Goal: Task Accomplishment & Management: Complete application form

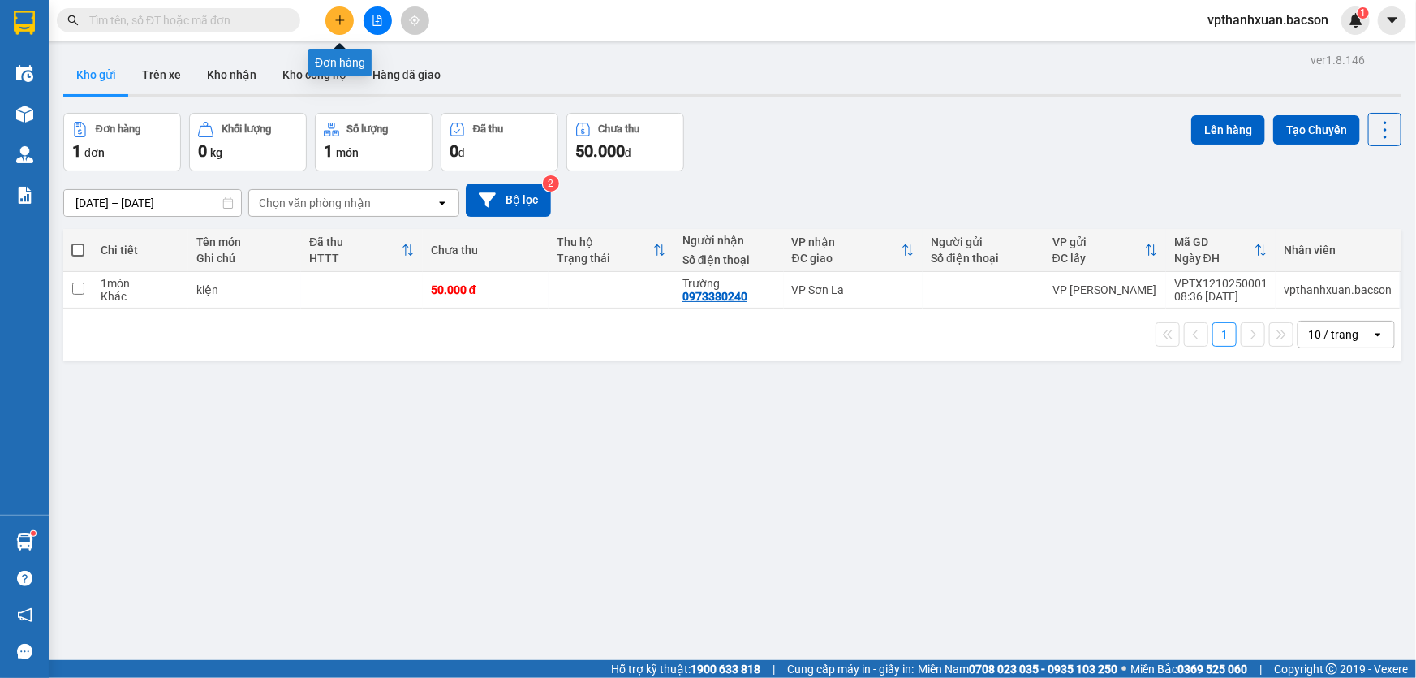
click at [347, 19] on button at bounding box center [339, 20] width 28 height 28
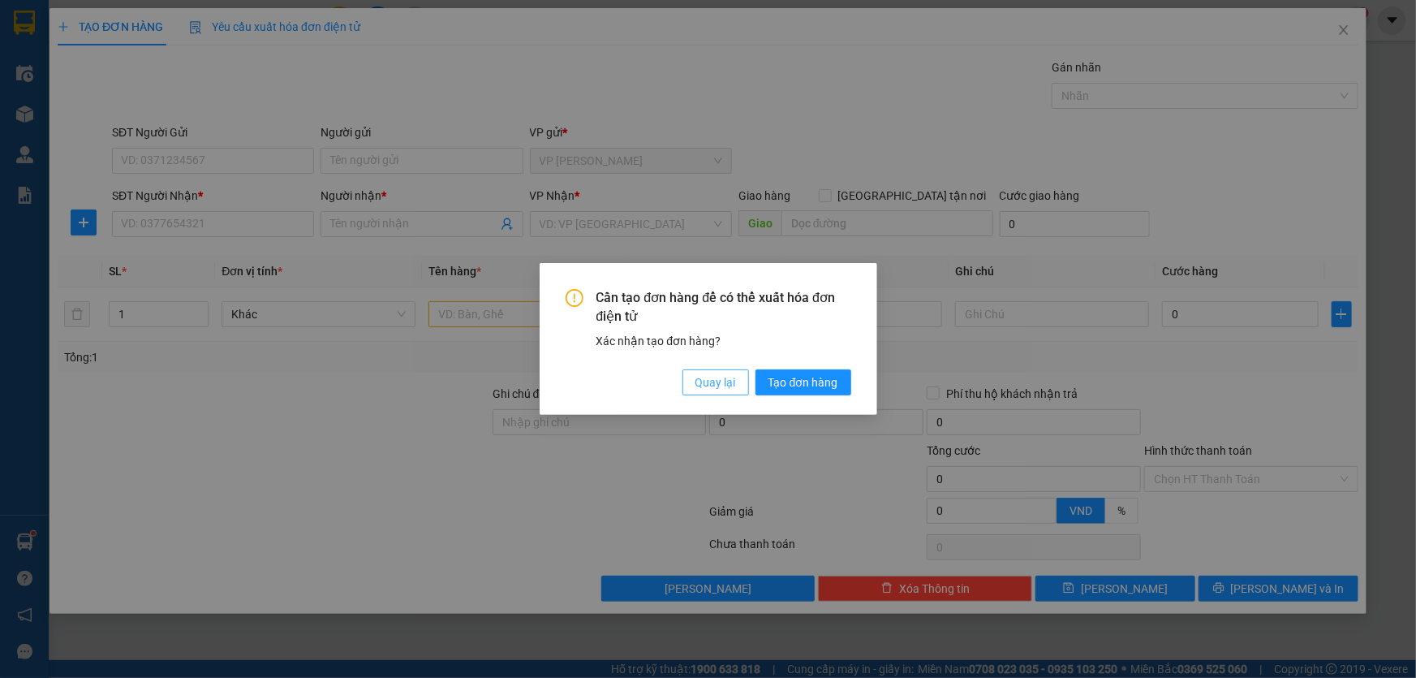
click at [707, 386] on span "Quay lại" at bounding box center [716, 382] width 41 height 18
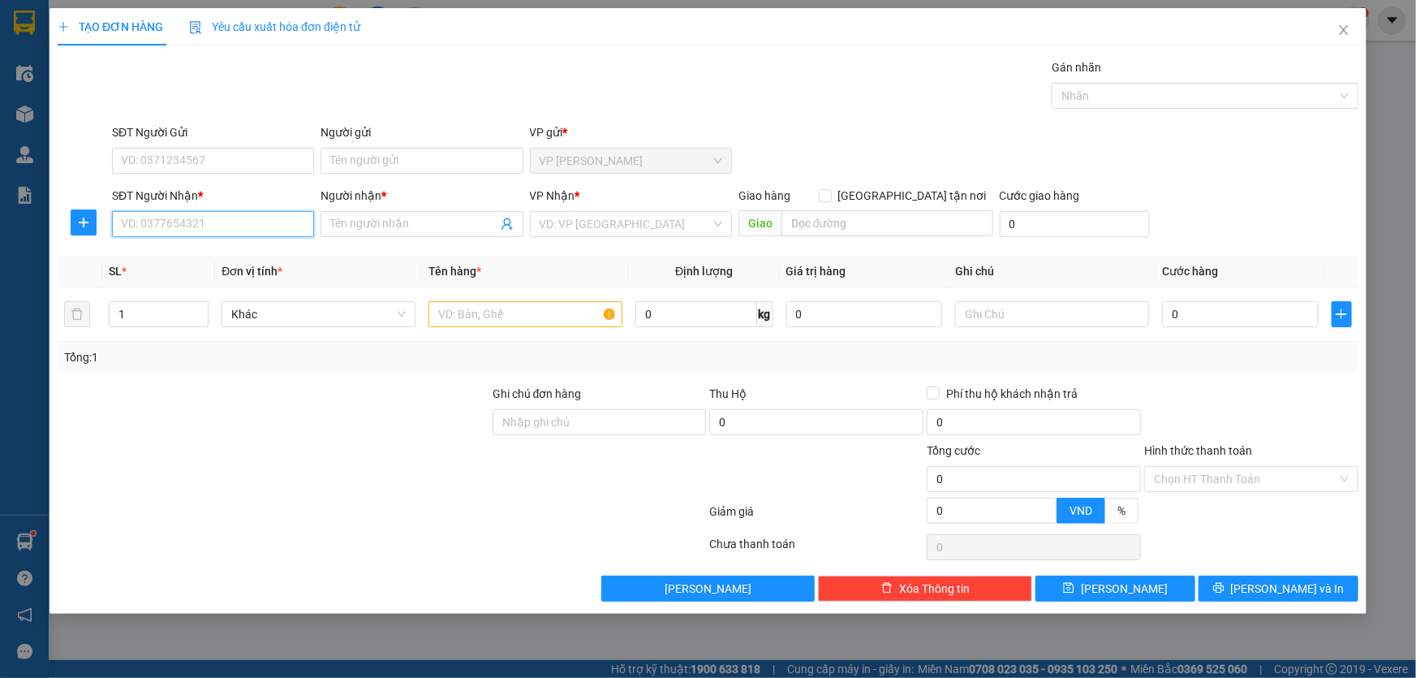
click at [168, 230] on input "SĐT Người Nhận *" at bounding box center [213, 224] width 202 height 26
type input "0903498682"
click at [192, 265] on div "0903498682 - ly" at bounding box center [213, 257] width 202 height 26
type input "ly"
type input "0903498682"
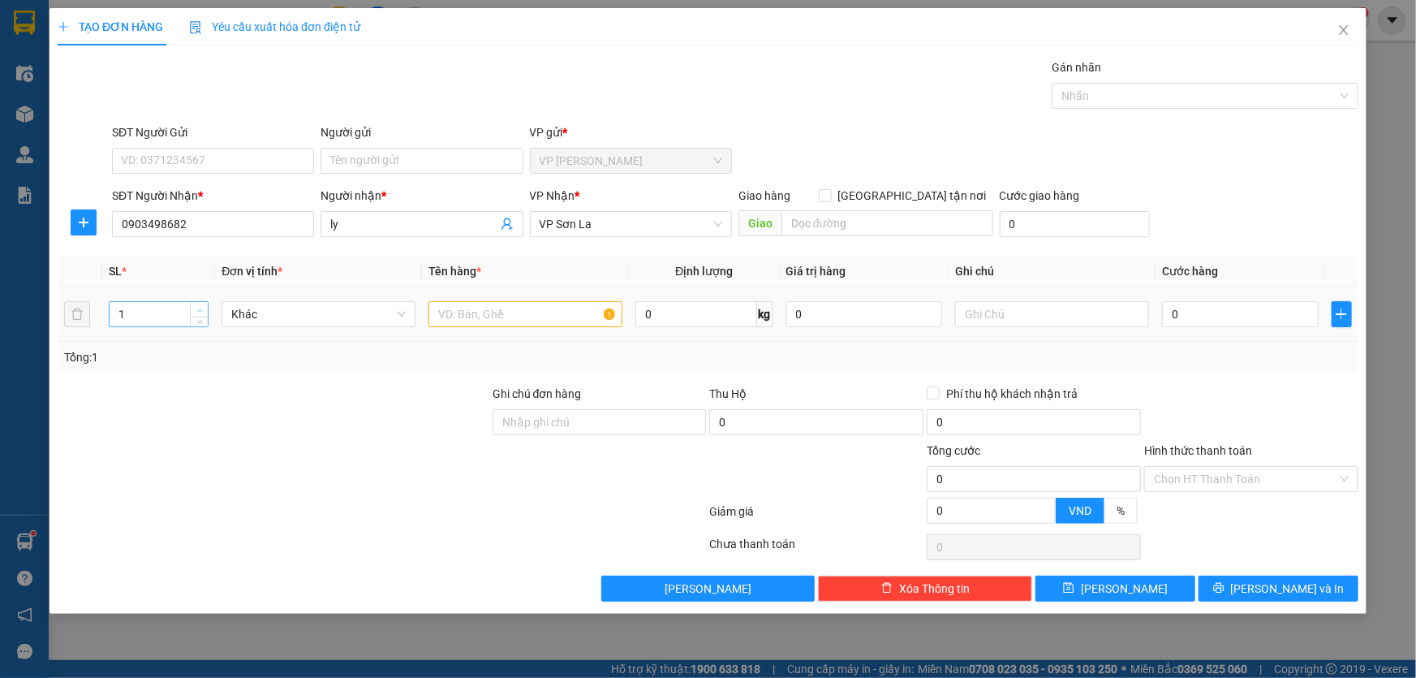
click at [202, 307] on span "up" at bounding box center [200, 310] width 10 height 10
type input "3"
click at [202, 307] on span "up" at bounding box center [200, 310] width 10 height 10
click at [519, 298] on div at bounding box center [526, 314] width 194 height 32
click at [515, 311] on input "text" at bounding box center [526, 314] width 194 height 26
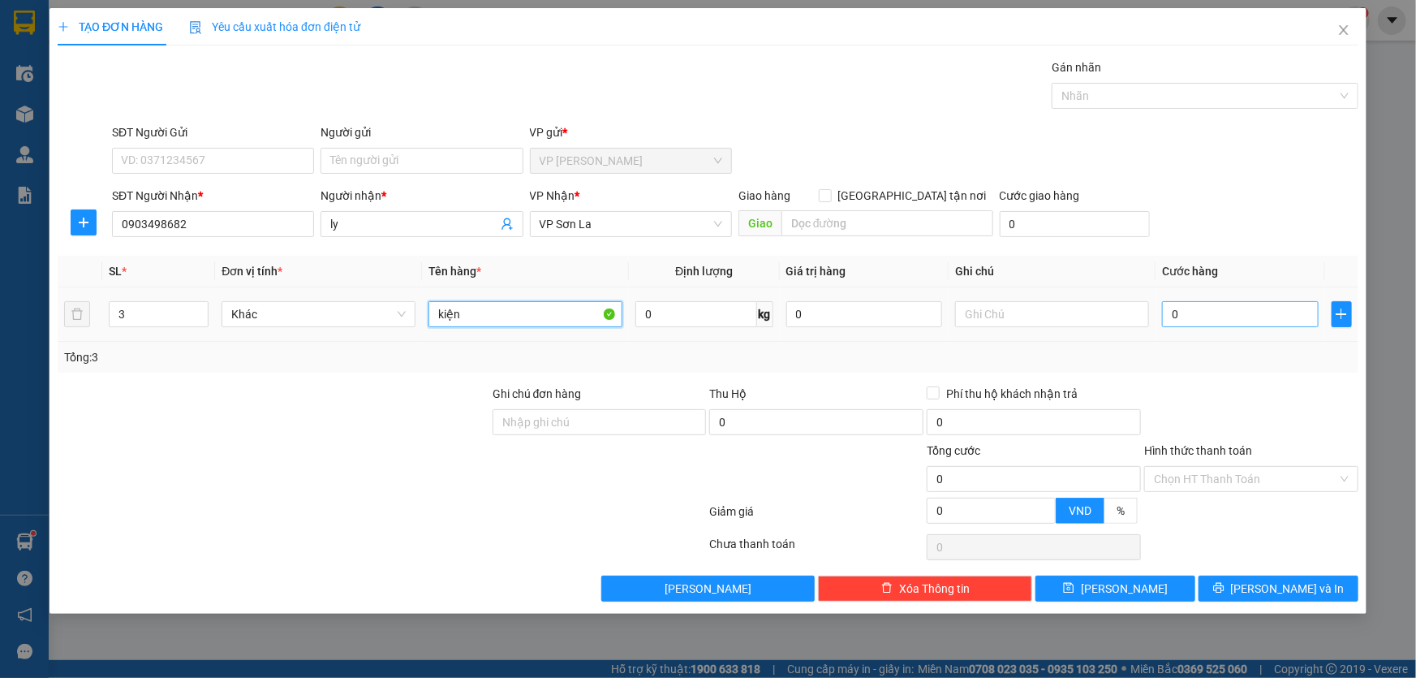
type input "kiện"
click at [1202, 304] on input "0" at bounding box center [1240, 314] width 157 height 26
type input "2"
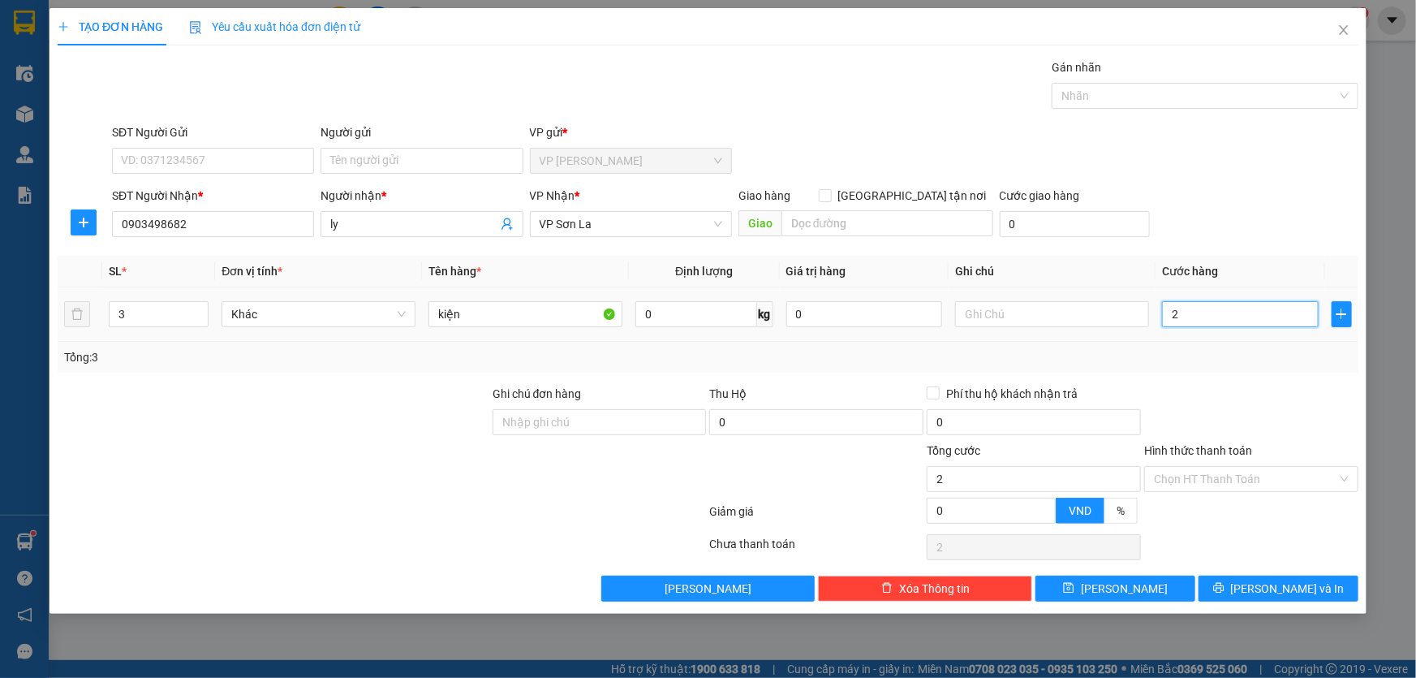
type input "21"
type input "210"
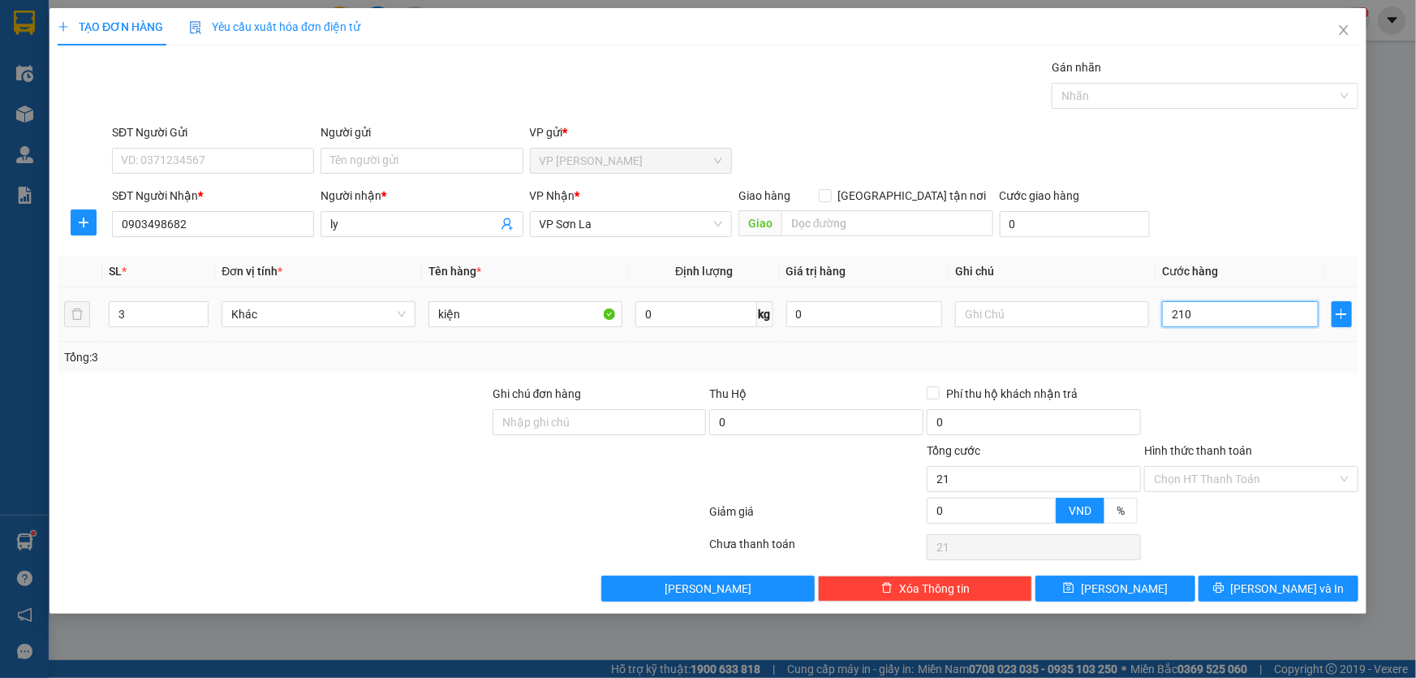
type input "210"
click at [1382, 399] on div "TẠO ĐƠN HÀNG Yêu cầu xuất hóa đơn điện tử Transit Pickup Surcharge Ids Transit …" at bounding box center [708, 339] width 1416 height 678
type input "210.000"
drag, startPoint x: 1231, startPoint y: 474, endPoint x: 1225, endPoint y: 481, distance: 9.2
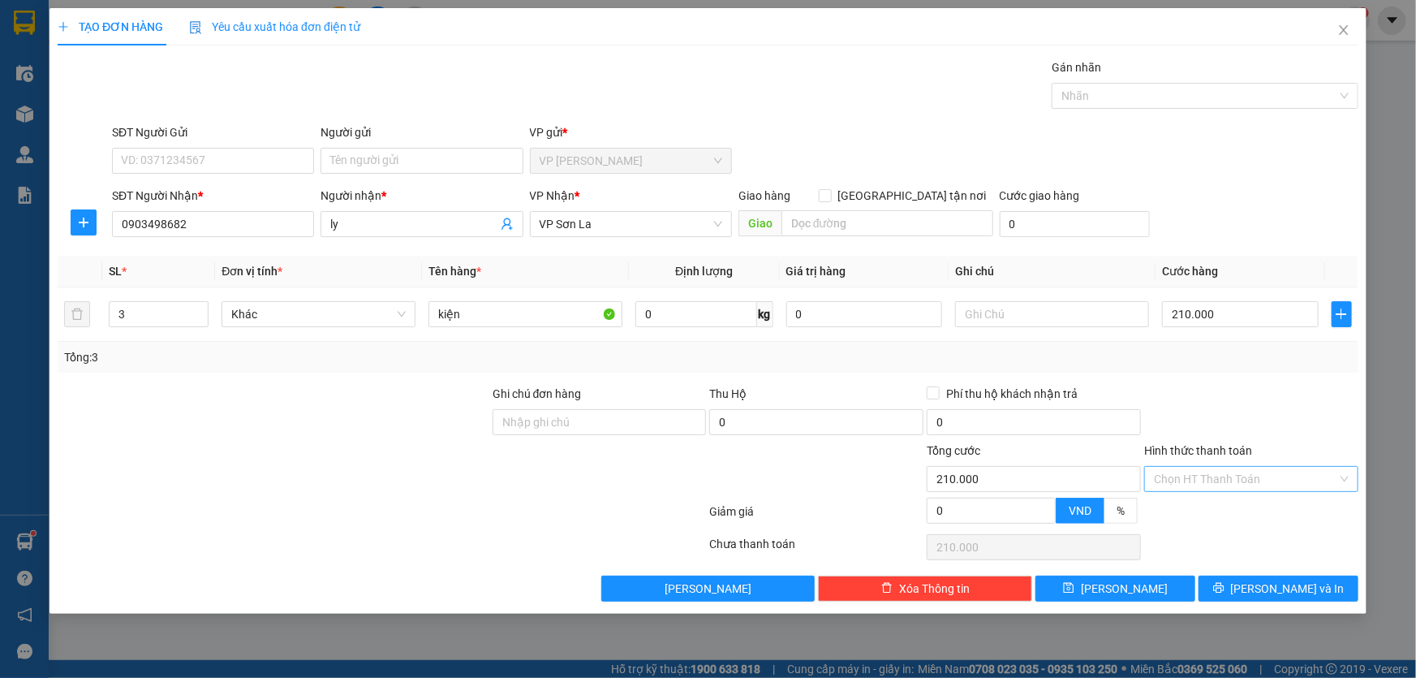
click at [1229, 478] on input "Hình thức thanh toán" at bounding box center [1245, 479] width 183 height 24
drag, startPoint x: 1203, startPoint y: 496, endPoint x: 1203, endPoint y: 511, distance: 15.4
click at [1203, 510] on div "Transit Pickup Surcharge Ids Transit Deliver Surcharge Ids Transit Deliver Surc…" at bounding box center [708, 329] width 1301 height 543
click at [1203, 513] on div at bounding box center [1252, 516] width 218 height 28
click at [1223, 478] on input "Hình thức thanh toán" at bounding box center [1245, 479] width 183 height 24
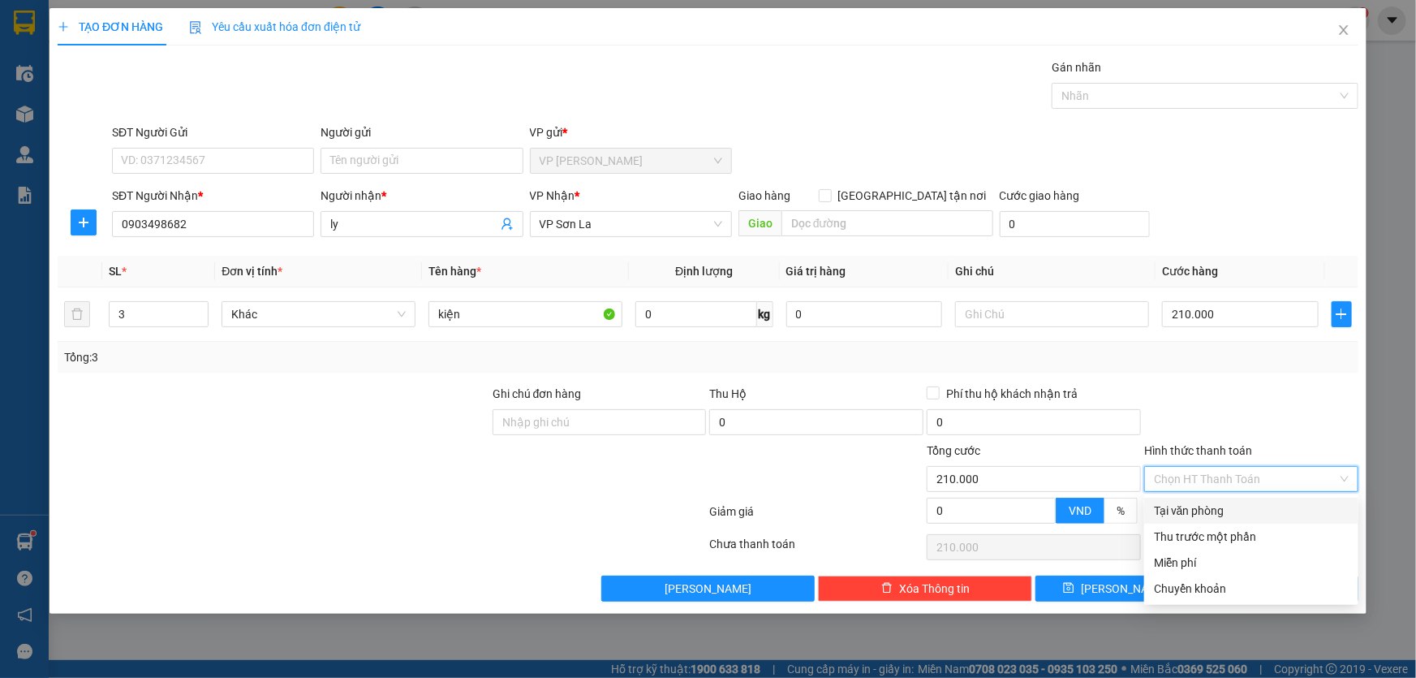
drag, startPoint x: 1201, startPoint y: 508, endPoint x: 1201, endPoint y: 517, distance: 8.9
click at [1201, 514] on div "Tại văn phòng" at bounding box center [1251, 511] width 195 height 18
type input "0"
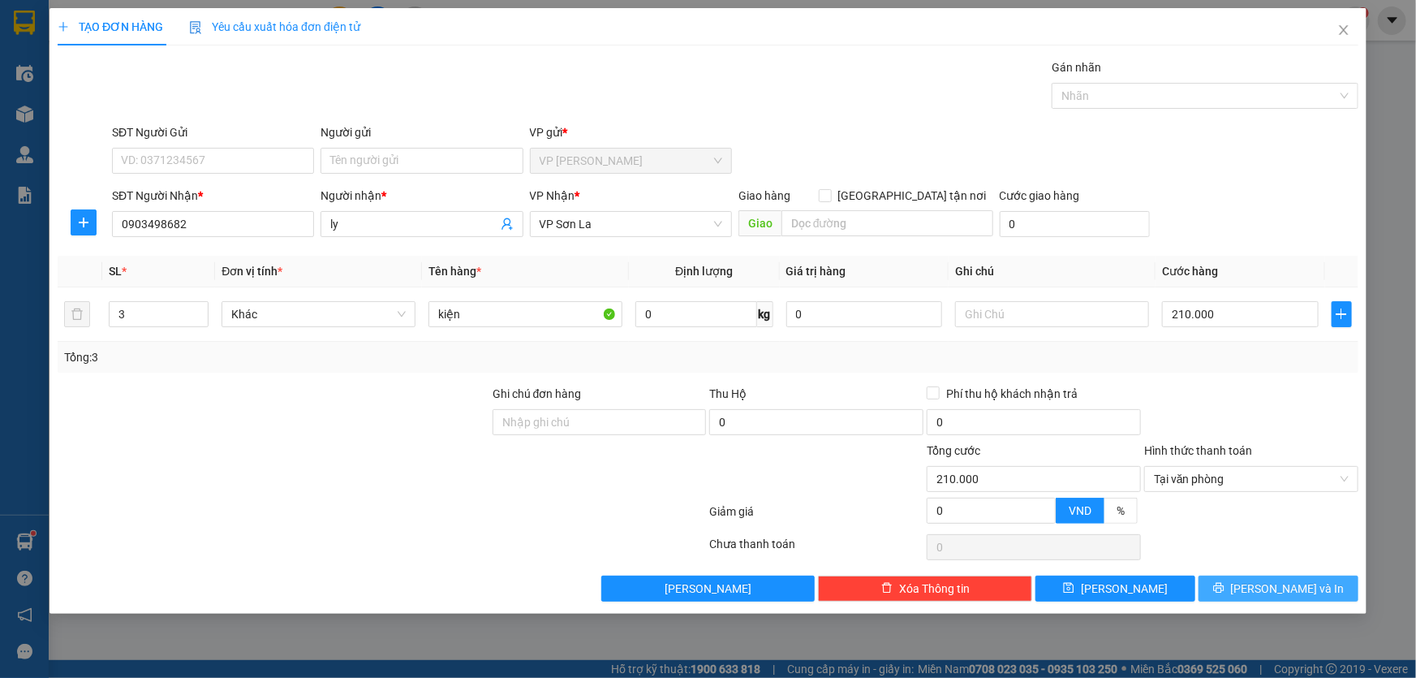
drag, startPoint x: 1234, startPoint y: 584, endPoint x: 1221, endPoint y: 583, distance: 13.0
click at [1235, 588] on button "[PERSON_NAME] và In" at bounding box center [1279, 589] width 160 height 26
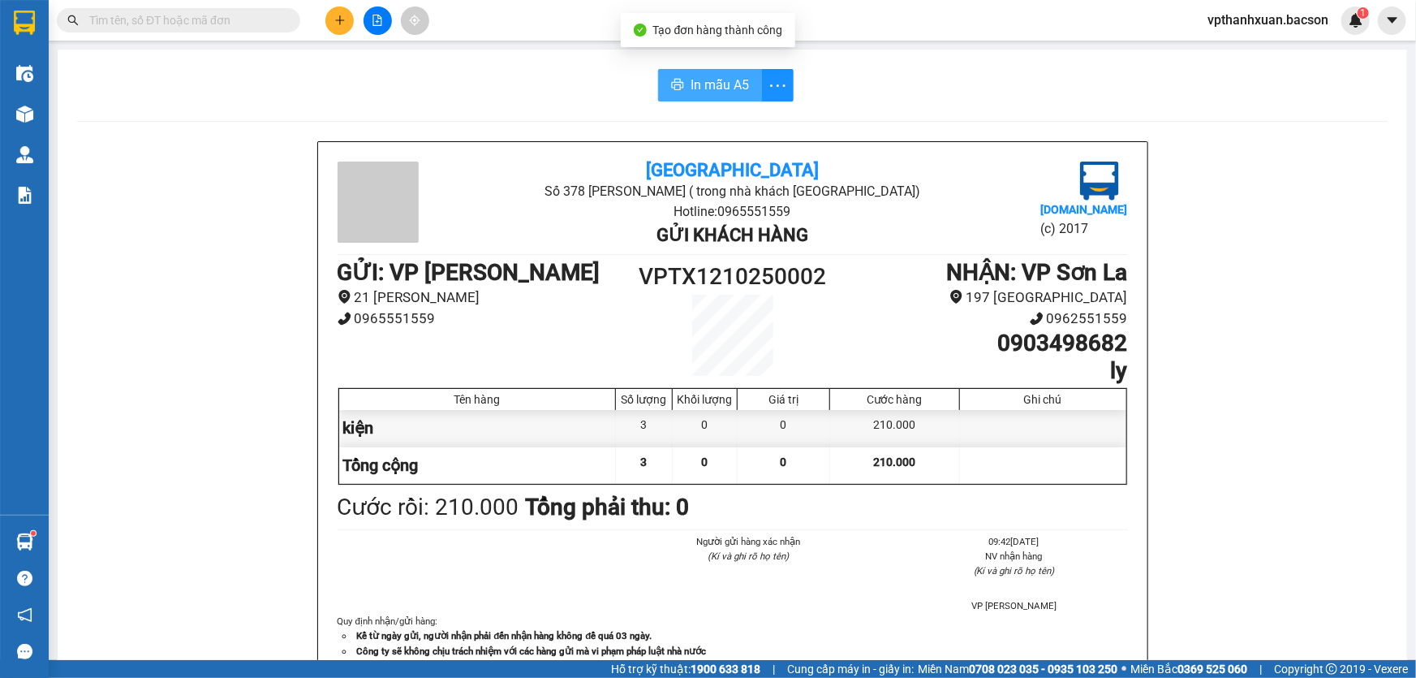
click at [680, 81] on button "In mẫu A5" at bounding box center [710, 85] width 104 height 32
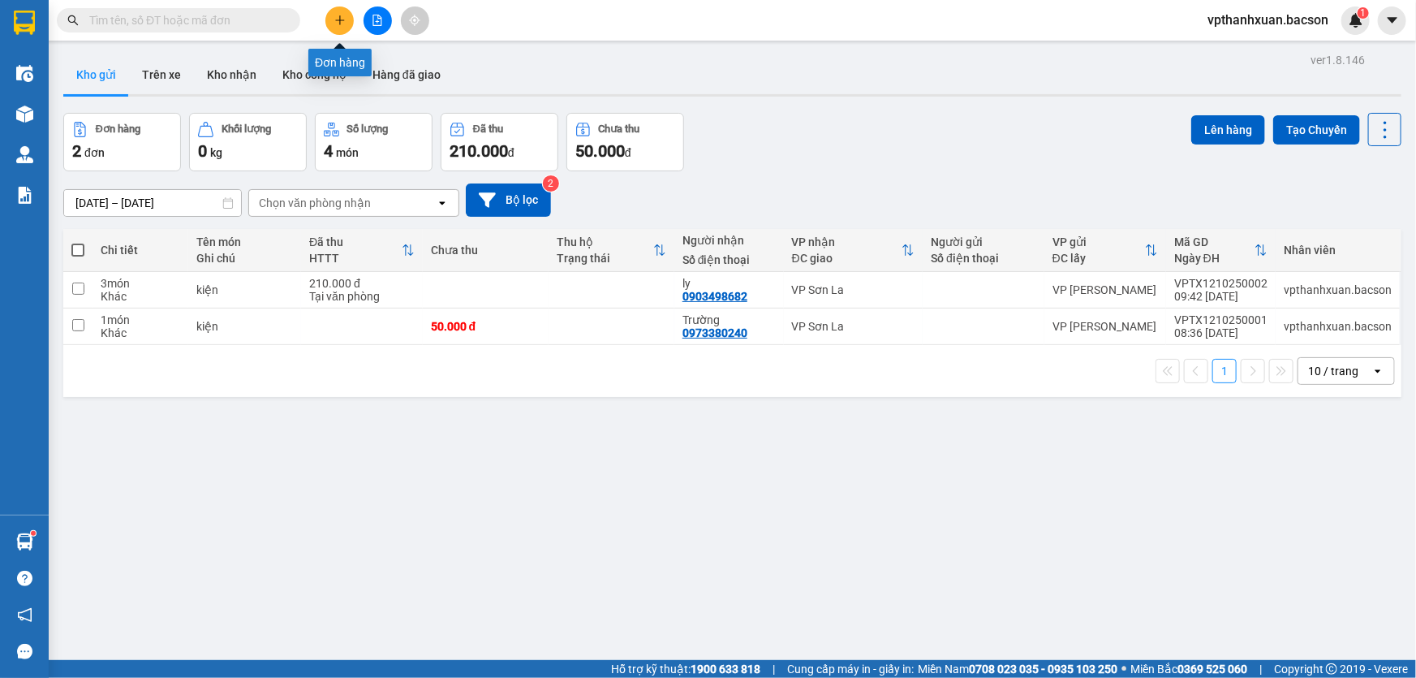
click at [334, 21] on button at bounding box center [339, 20] width 28 height 28
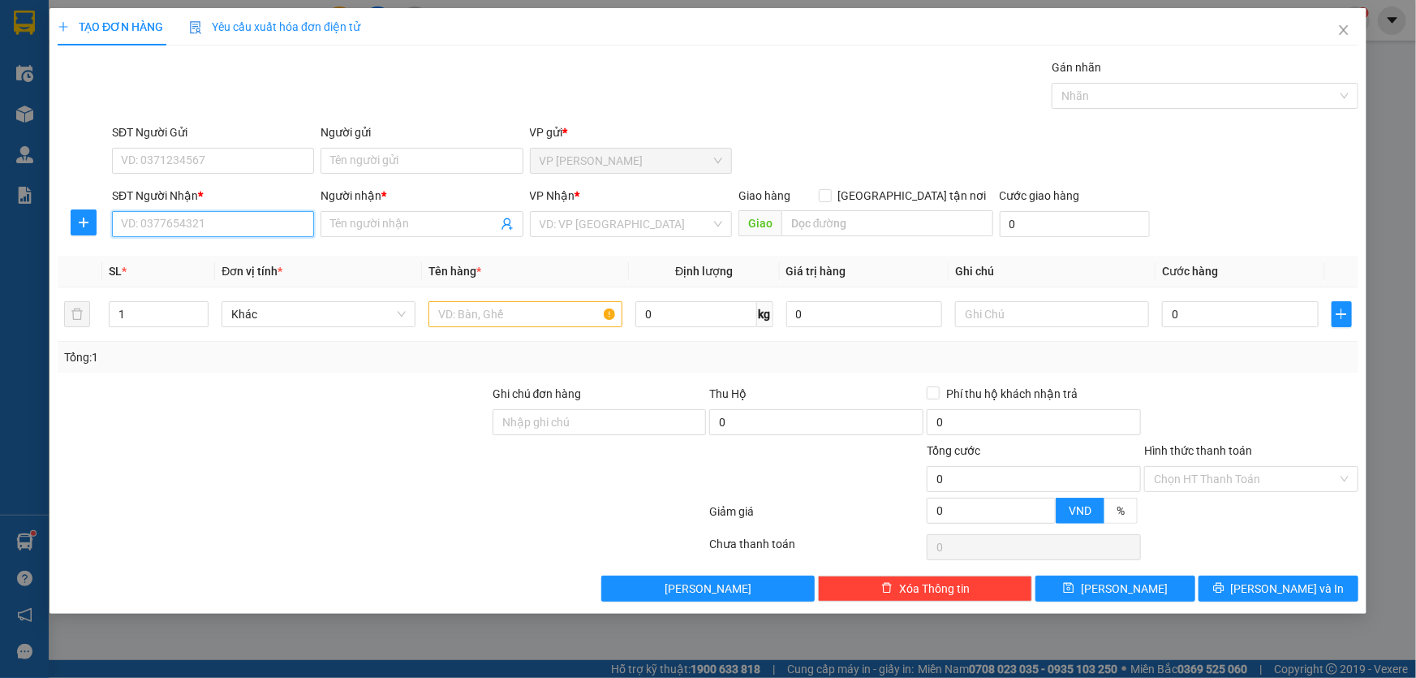
click at [226, 231] on input "SĐT Người Nhận *" at bounding box center [213, 224] width 202 height 26
type input "033"
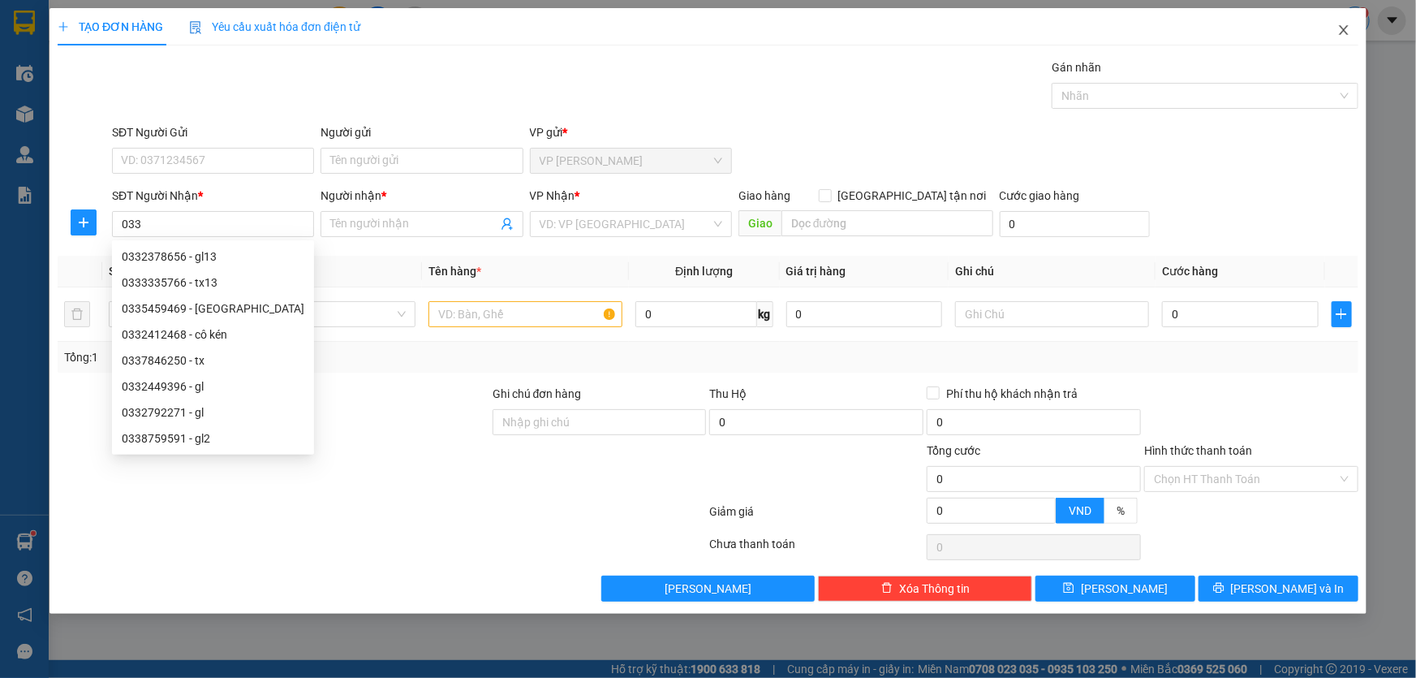
click at [1352, 32] on span "Close" at bounding box center [1343, 30] width 45 height 45
click at [1350, 32] on div "1" at bounding box center [1356, 20] width 28 height 28
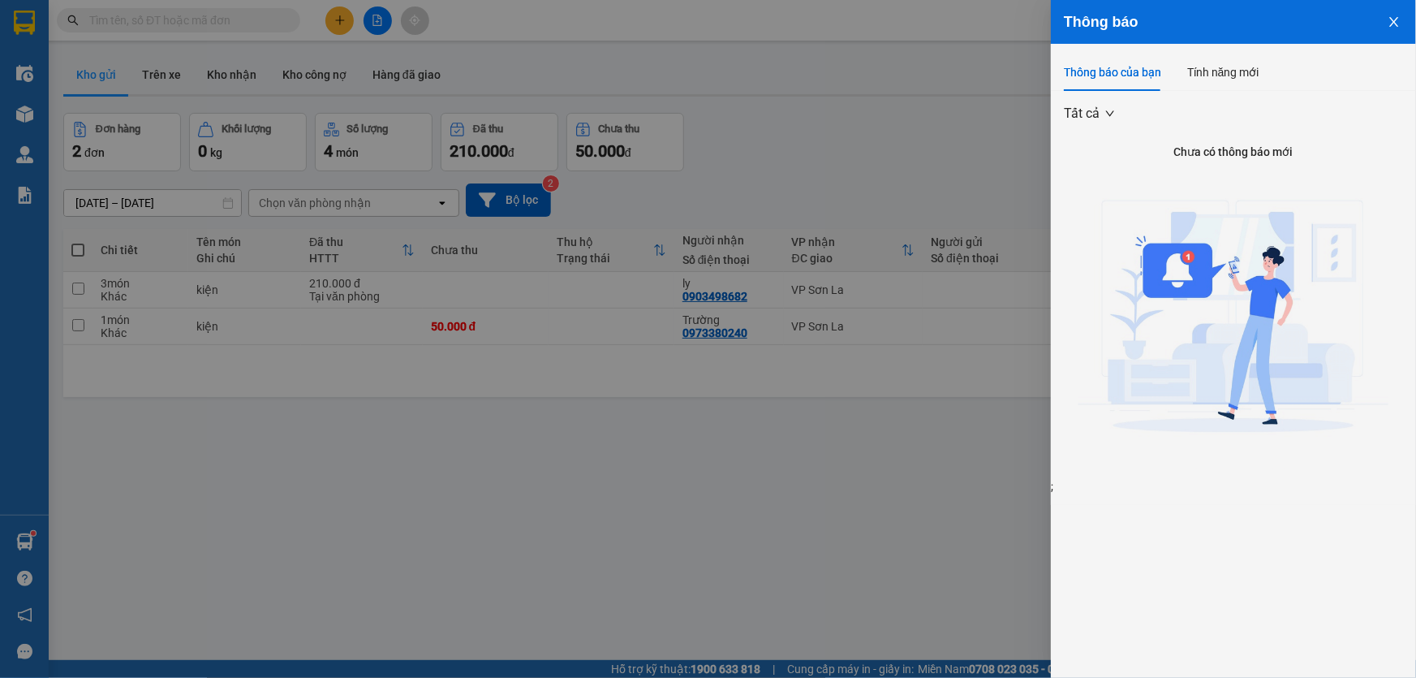
click at [816, 29] on div at bounding box center [708, 339] width 1416 height 678
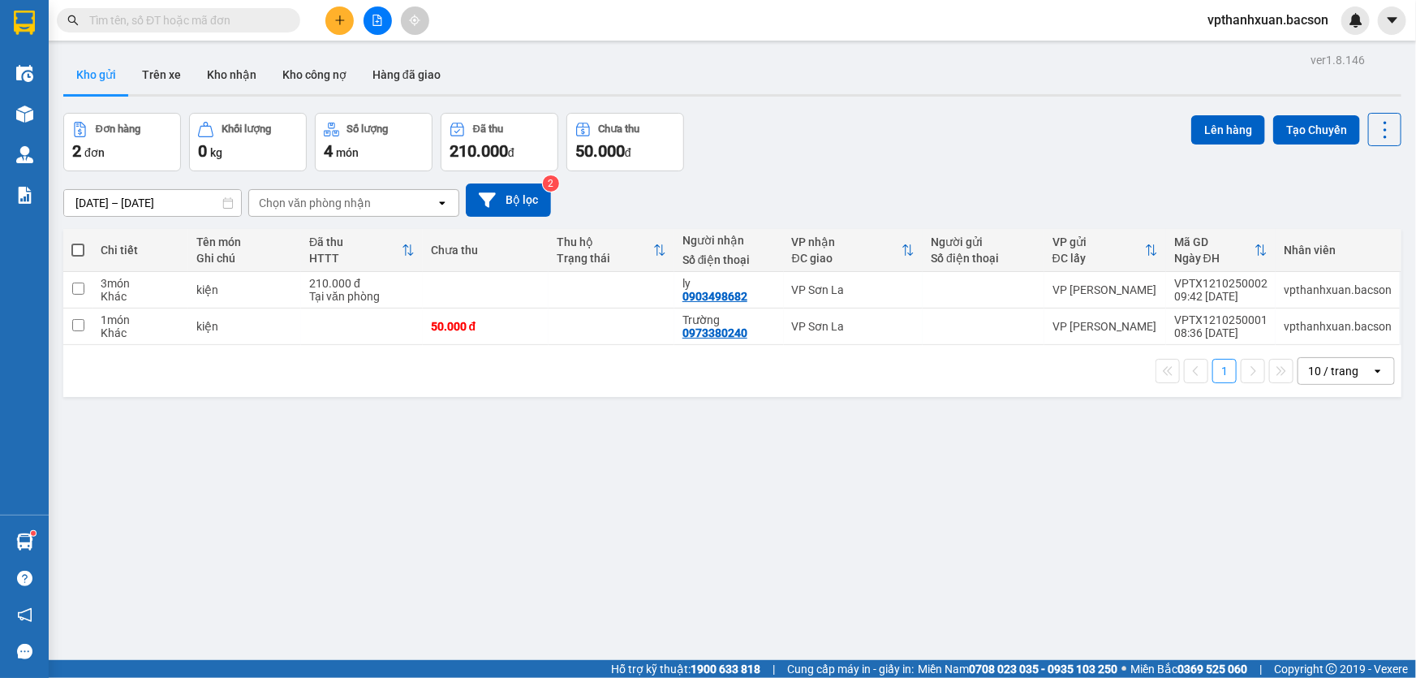
click at [216, 18] on input "text" at bounding box center [185, 20] width 192 height 18
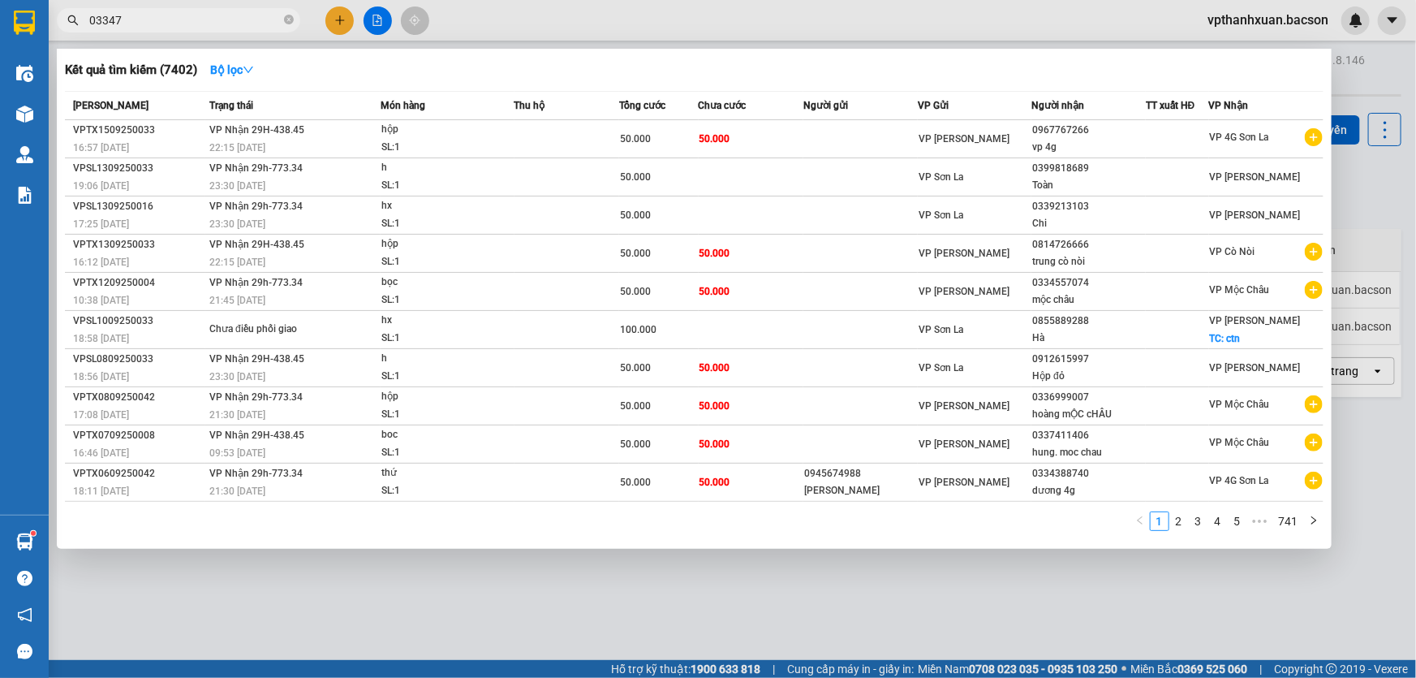
type input "033478"
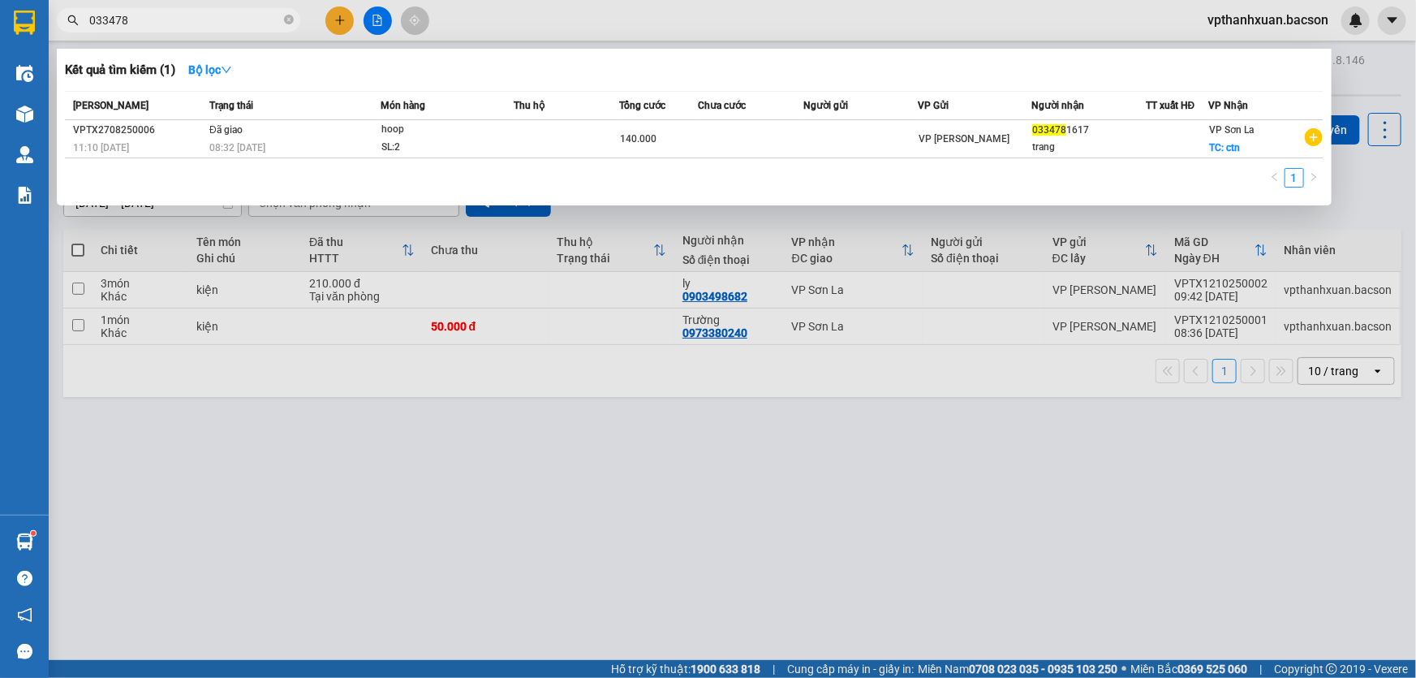
click at [284, 24] on icon "close-circle" at bounding box center [289, 20] width 10 height 10
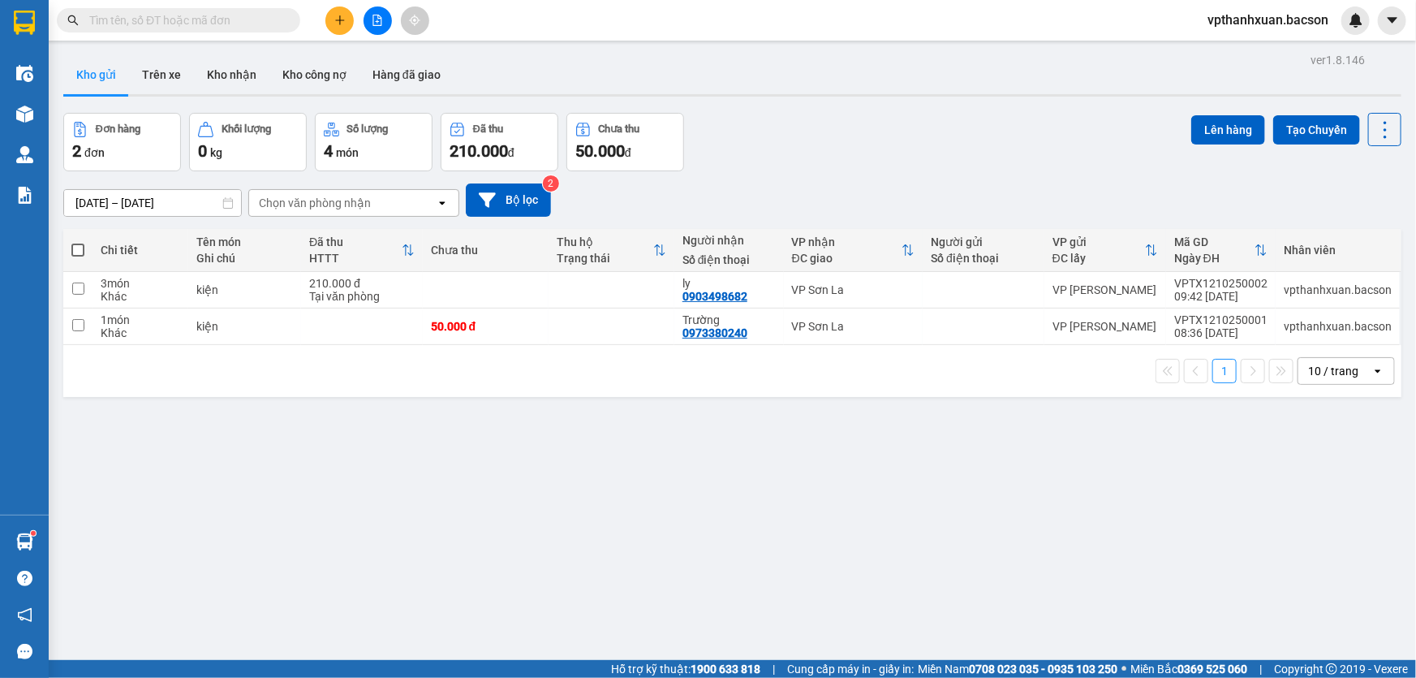
click at [339, 24] on icon "plus" at bounding box center [339, 20] width 11 height 11
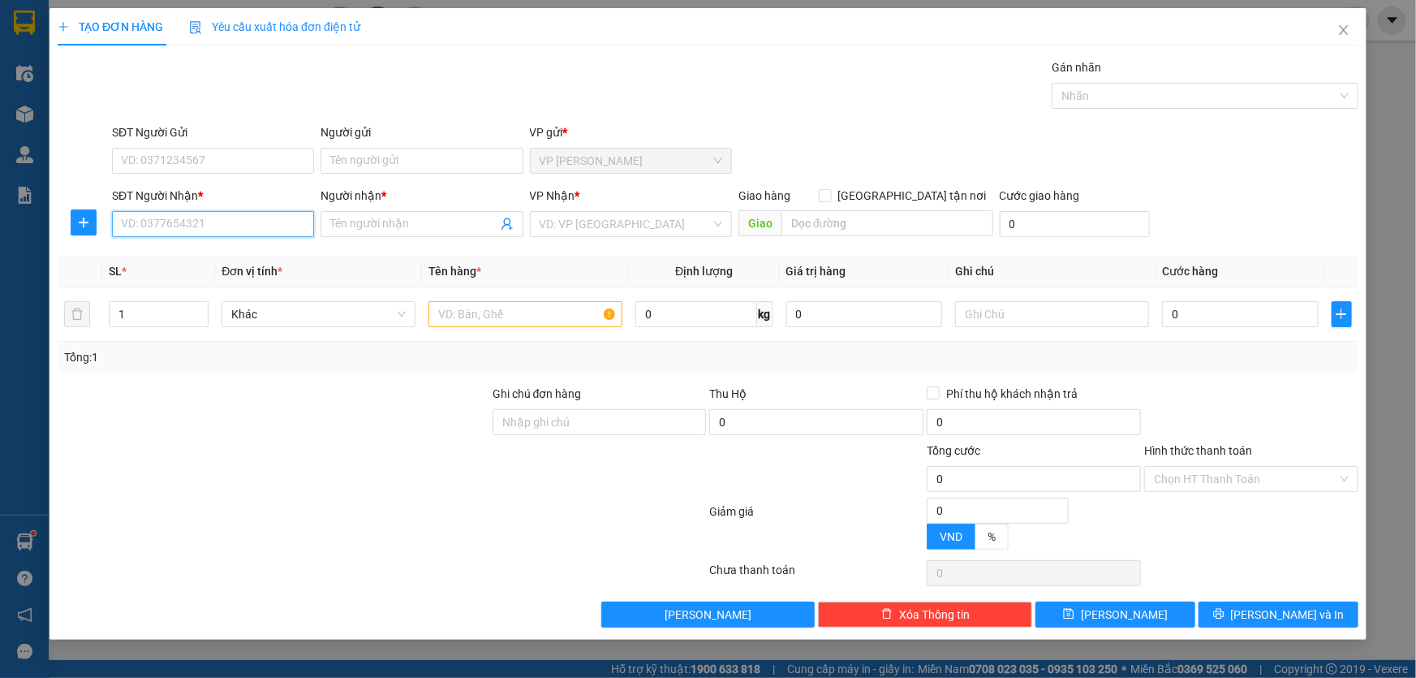
click at [225, 213] on input "SĐT Người Nhận *" at bounding box center [213, 224] width 202 height 26
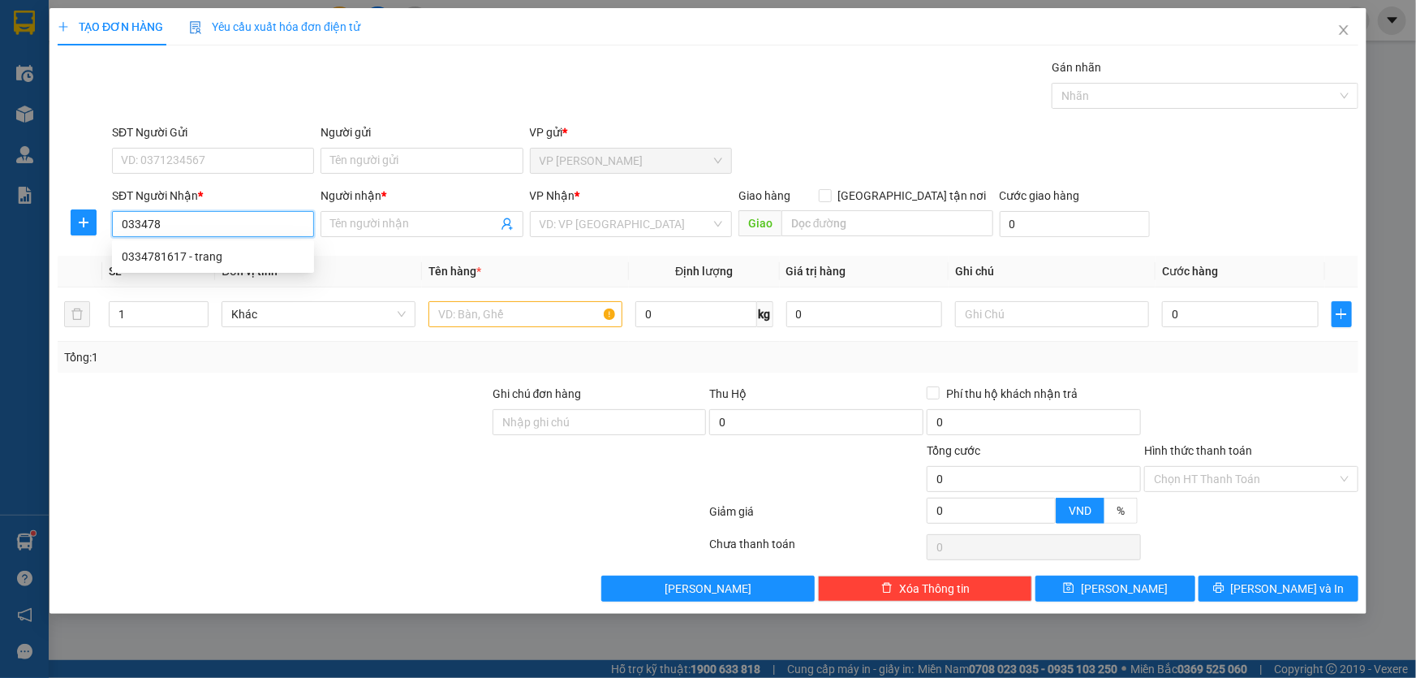
click at [216, 252] on div "0334781617 - trang" at bounding box center [213, 257] width 183 height 18
type input "0334781617"
type input "trang"
type input "0334781617"
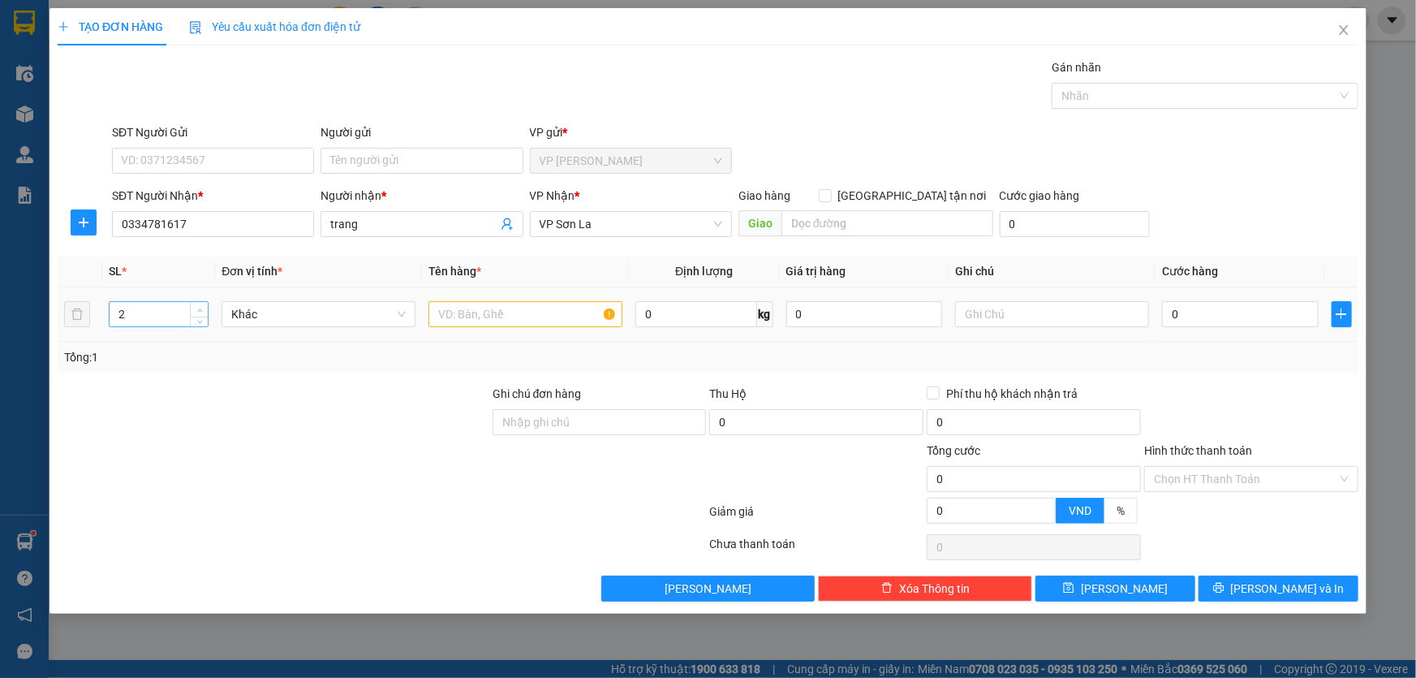
click at [200, 308] on icon "up" at bounding box center [200, 311] width 6 height 6
type input "3"
click at [197, 319] on icon "down" at bounding box center [200, 320] width 6 height 6
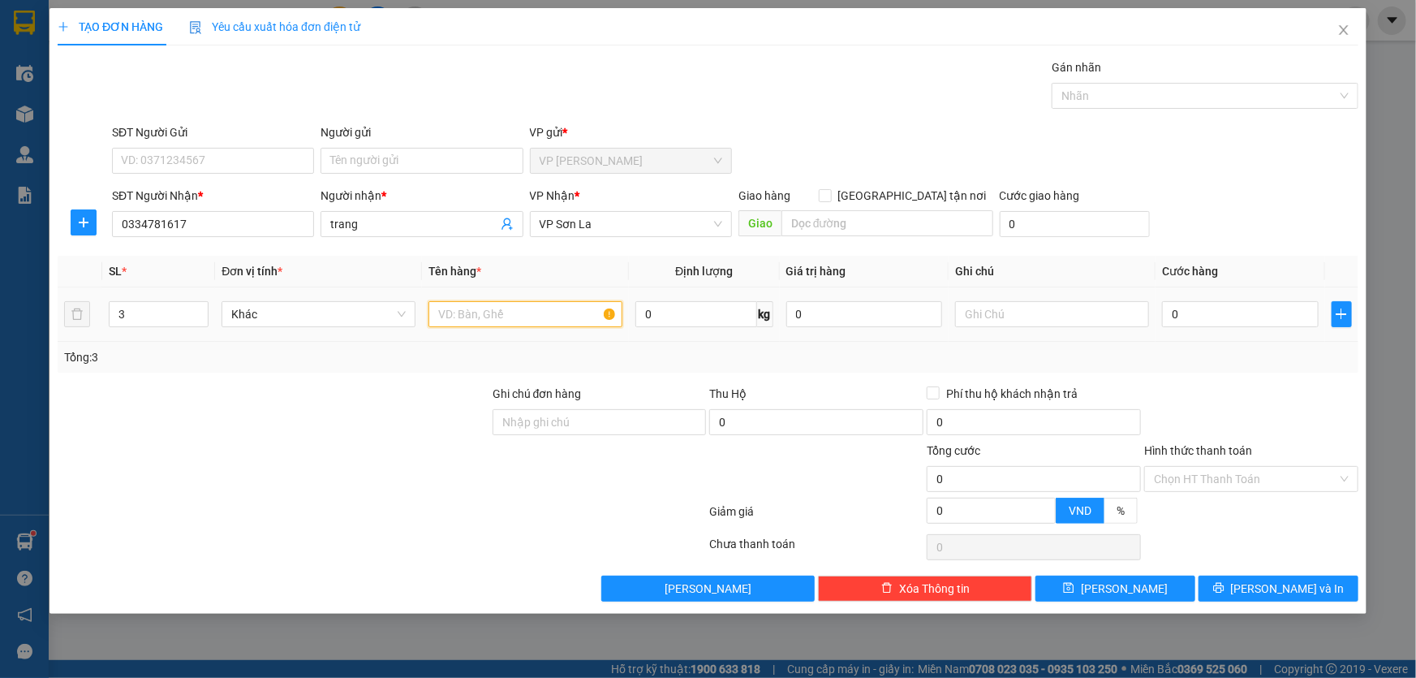
drag, startPoint x: 472, startPoint y: 320, endPoint x: 478, endPoint y: 305, distance: 15.7
click at [472, 319] on input "text" at bounding box center [526, 314] width 194 height 26
type input "kiện"
click at [1226, 319] on input "0" at bounding box center [1240, 314] width 157 height 26
type input "1"
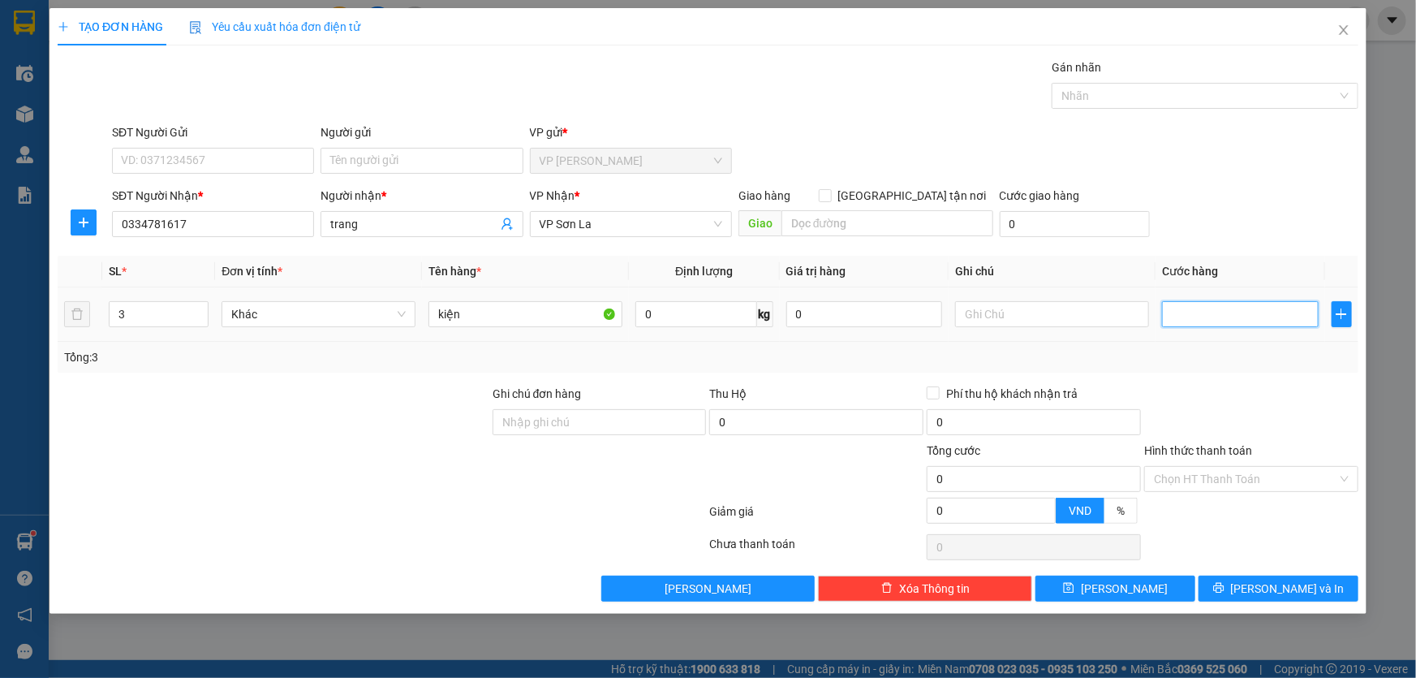
type input "1"
type input "18"
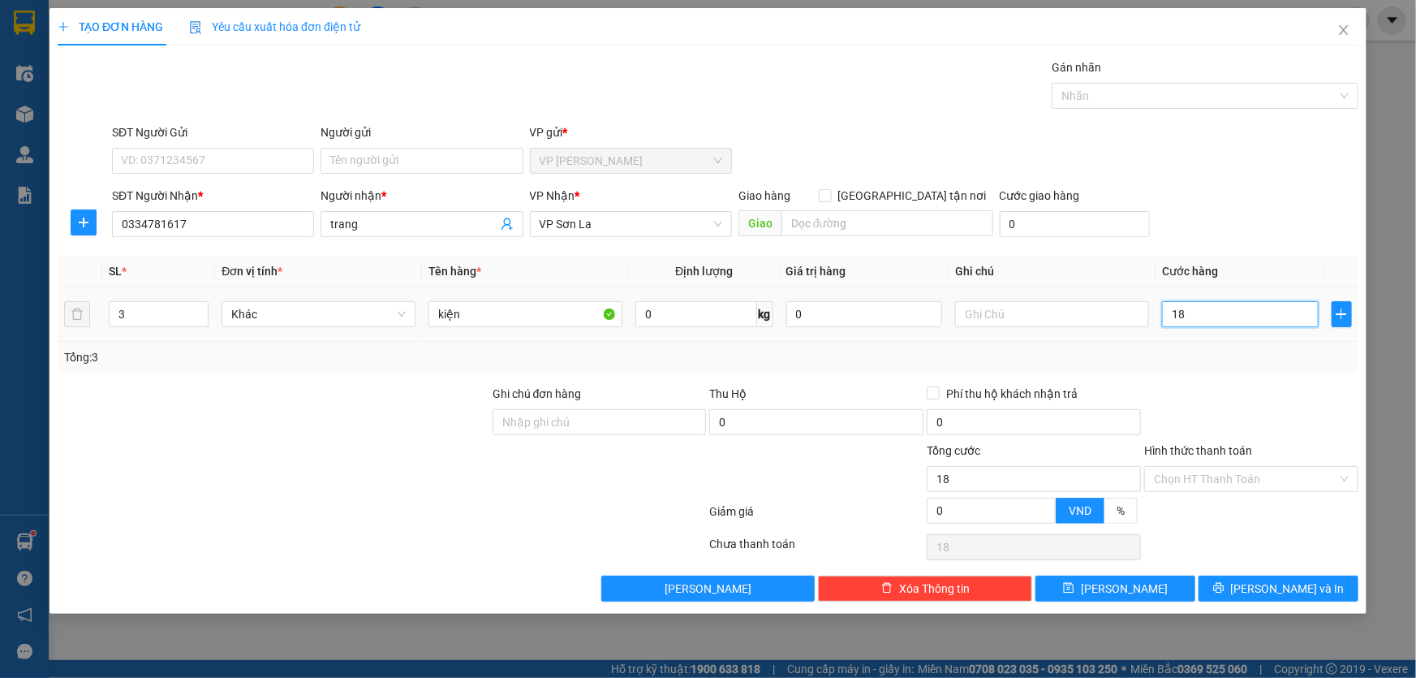
type input "180"
click at [1287, 247] on div "Transit Pickup Surcharge Ids Transit Deliver Surcharge Ids Transit Deliver Surc…" at bounding box center [708, 329] width 1301 height 543
type input "180.000"
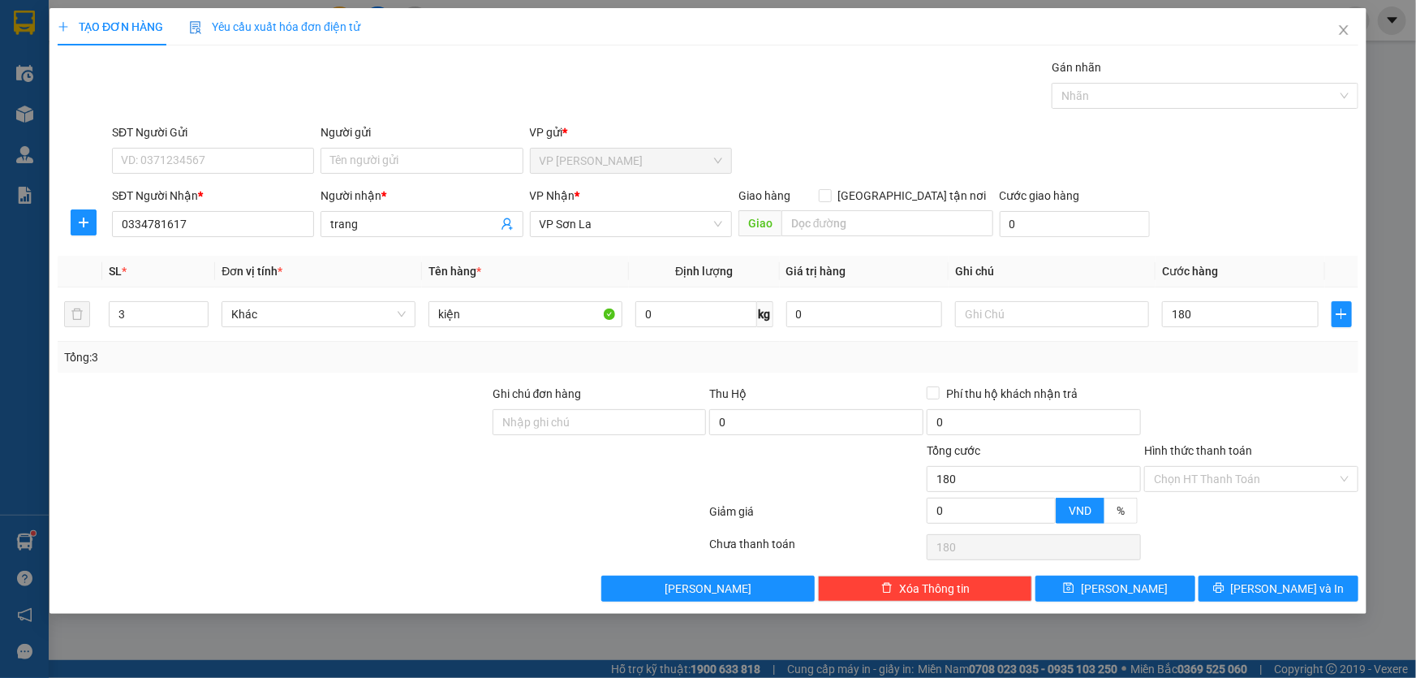
type input "180.000"
click at [1238, 476] on input "Hình thức thanh toán" at bounding box center [1245, 479] width 183 height 24
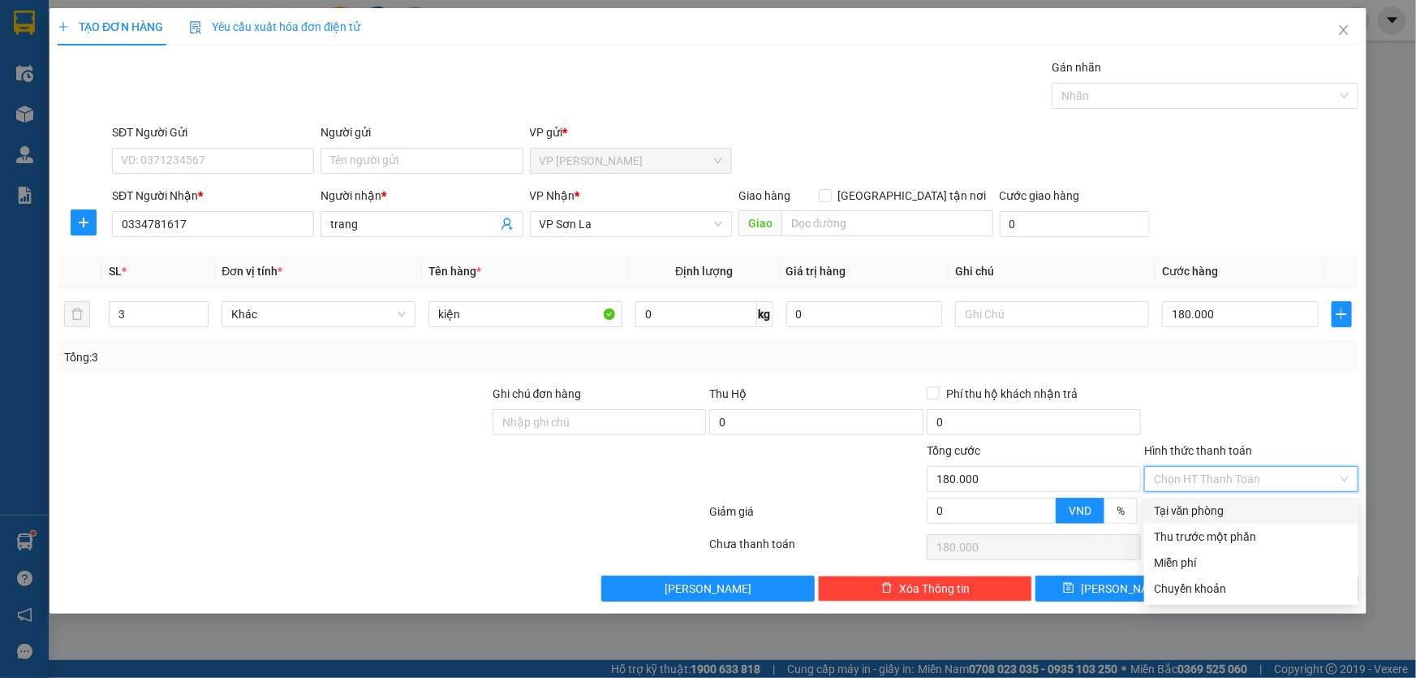
click at [1209, 518] on div "Tại văn phòng" at bounding box center [1251, 511] width 195 height 18
type input "0"
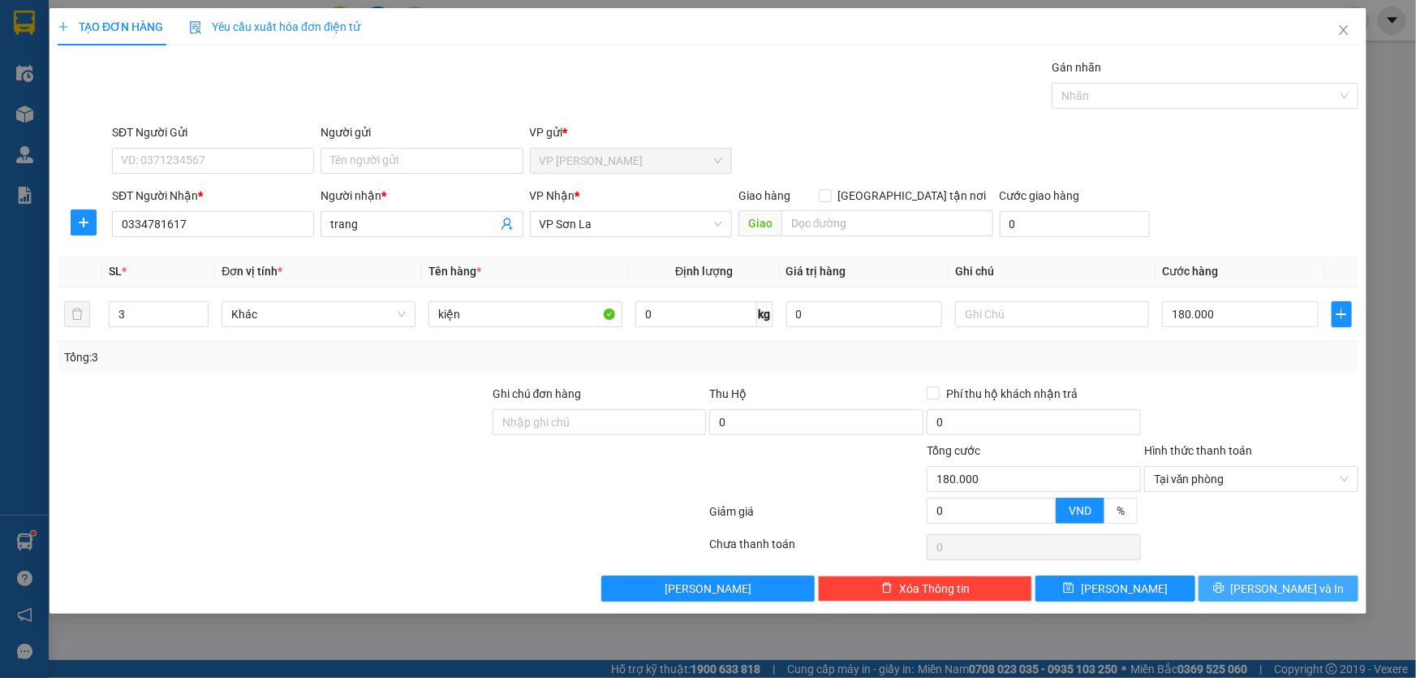
click at [1224, 584] on icon "printer" at bounding box center [1219, 588] width 11 height 11
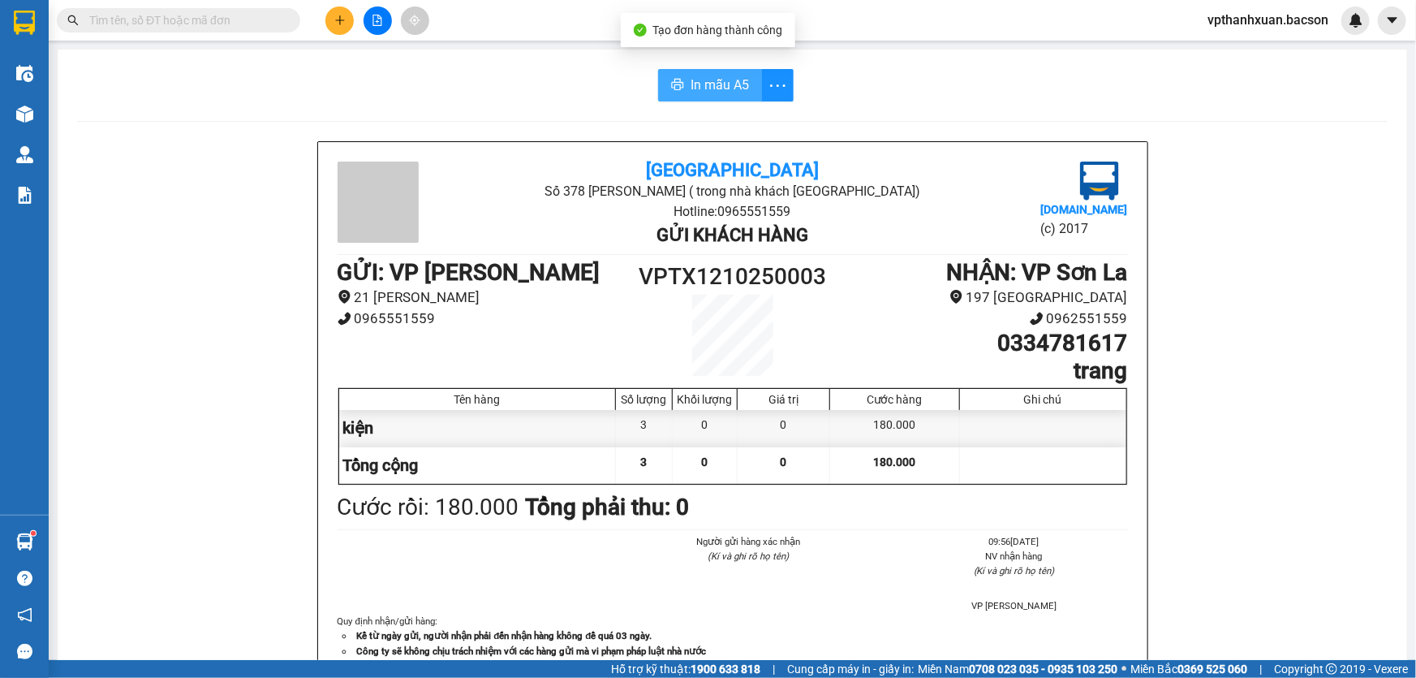
click at [719, 91] on span "In mẫu A5" at bounding box center [720, 85] width 58 height 20
